Goal: Task Accomplishment & Management: Use online tool/utility

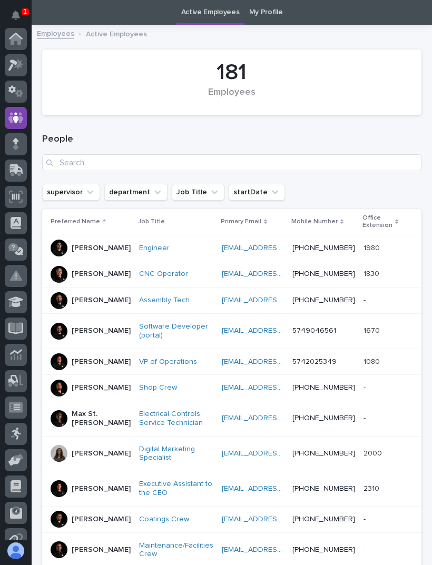
click at [16, 64] on icon at bounding box center [12, 65] width 9 height 12
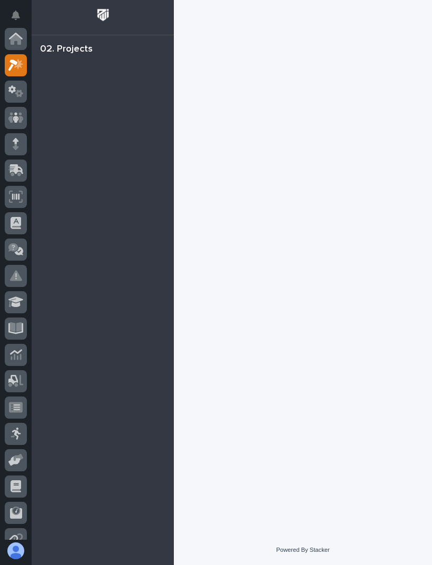
scroll to position [26, 0]
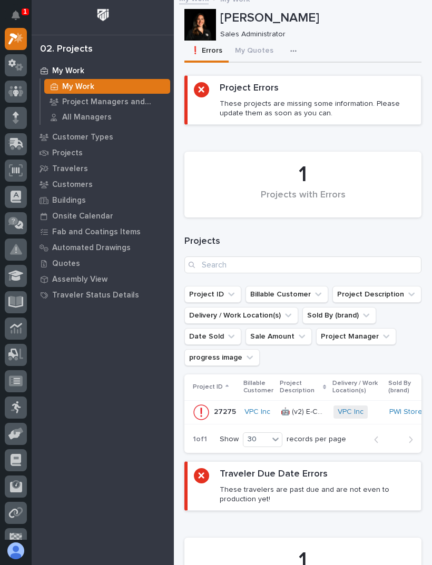
scroll to position [12, 0]
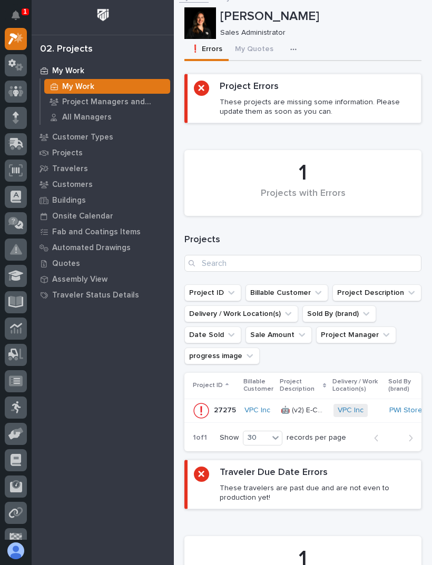
click at [254, 410] on link "VPC Inc" at bounding box center [257, 410] width 26 height 9
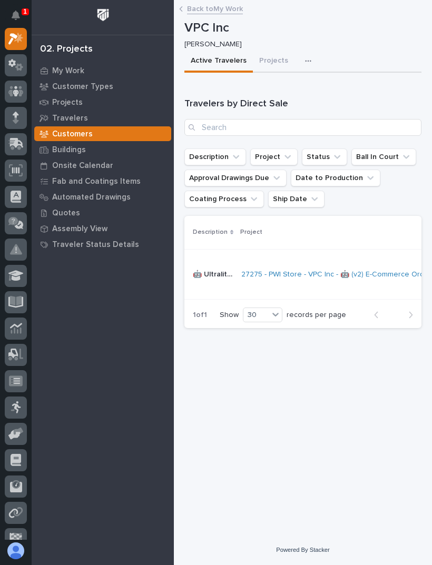
click at [301, 277] on link "27275 - PWI Store - VPC Inc - 🤖 (v2) E-Commerce Order with Fab Item" at bounding box center [359, 274] width 236 height 9
